Goal: Check status: Check status

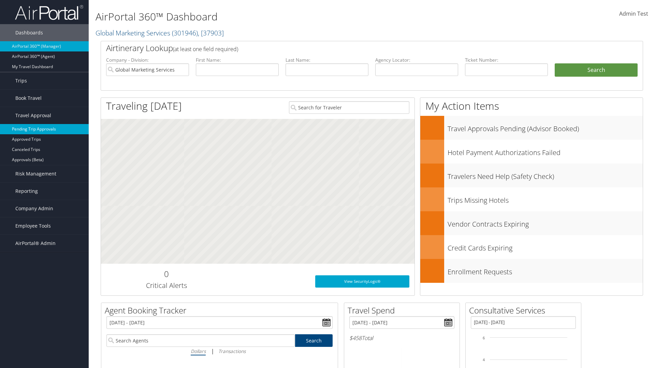
click at [44, 129] on link "Pending Trip Approvals" at bounding box center [44, 129] width 89 height 10
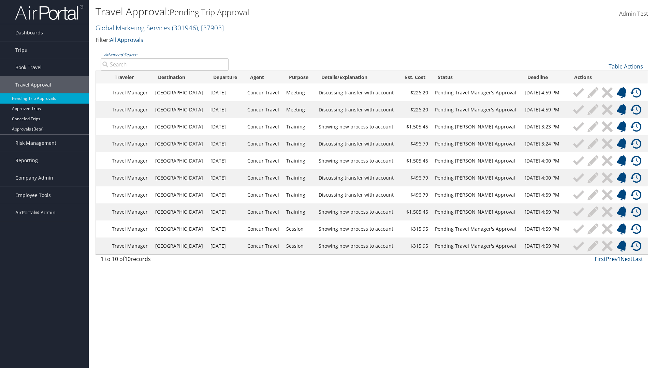
click at [120, 55] on link "Advanced Search" at bounding box center [120, 55] width 33 height 6
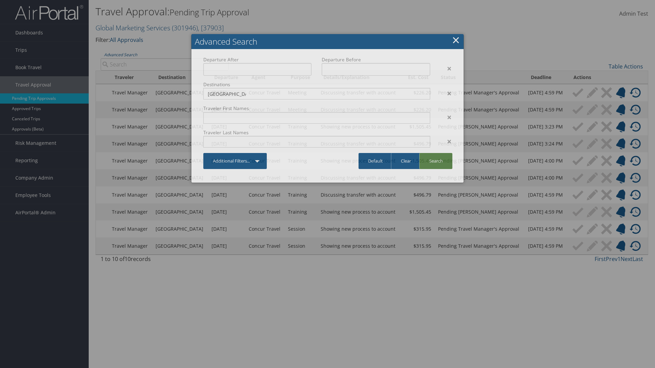
type input "Long Beach"
click at [436, 161] on link "Search" at bounding box center [435, 161] width 33 height 16
type input "Long Beach"
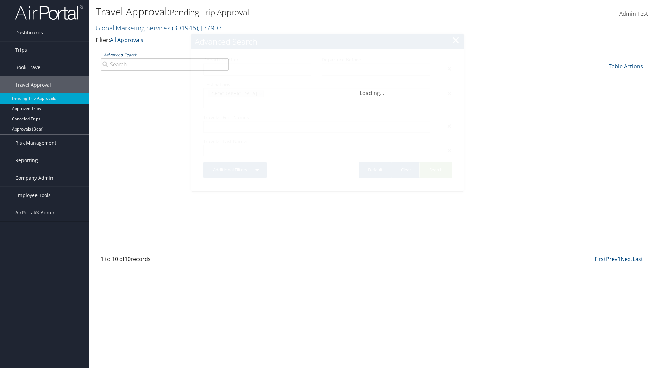
click at [120, 55] on link "Advanced Search" at bounding box center [120, 55] width 33 height 6
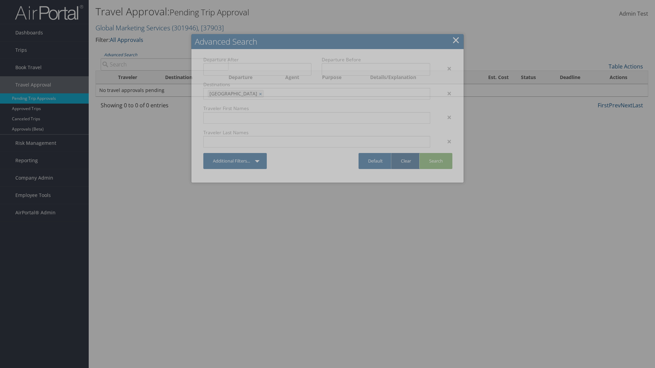
click at [406, 161] on link "Clear" at bounding box center [406, 161] width 30 height 16
click at [456, 40] on link "×" at bounding box center [456, 40] width 8 height 14
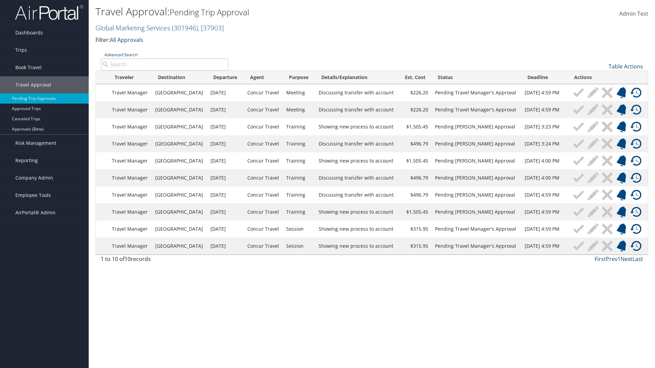
click at [120, 55] on link "Advanced Search" at bounding box center [120, 55] width 33 height 6
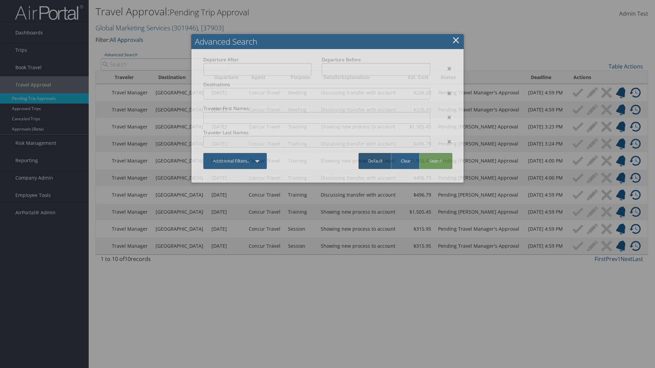
click at [375, 161] on link "Default" at bounding box center [376, 161] width 34 height 16
